Goal: Transaction & Acquisition: Purchase product/service

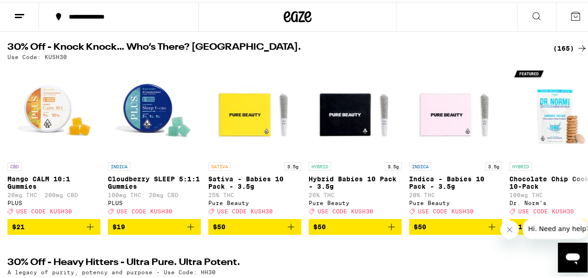
click at [566, 49] on div "(165)" at bounding box center [570, 46] width 34 height 11
